Goal: Navigation & Orientation: Find specific page/section

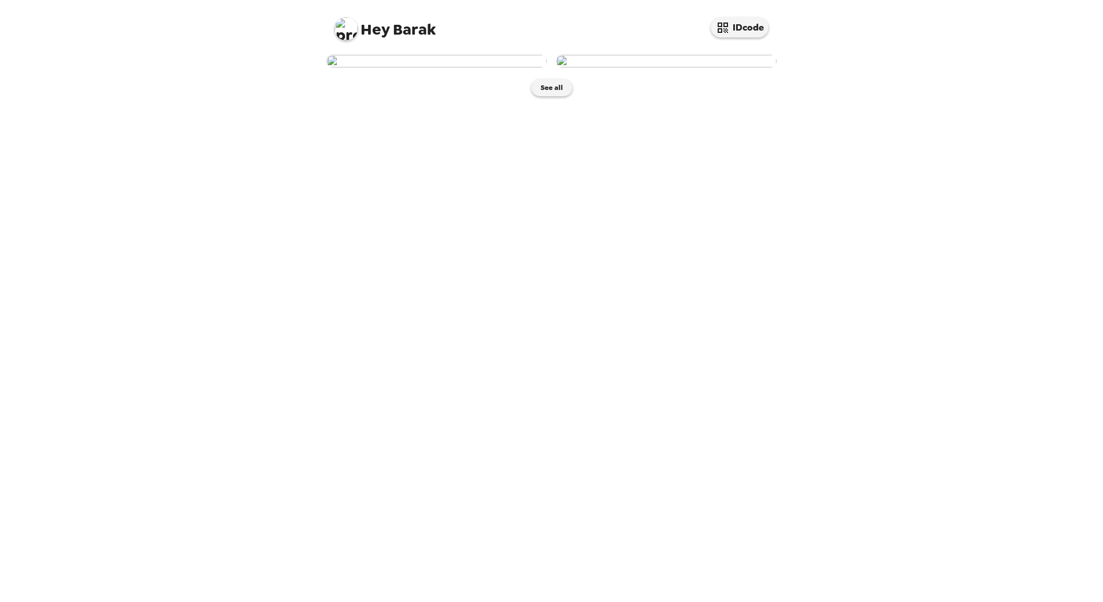
click at [442, 68] on img at bounding box center [437, 61] width 220 height 13
